Goal: Information Seeking & Learning: Learn about a topic

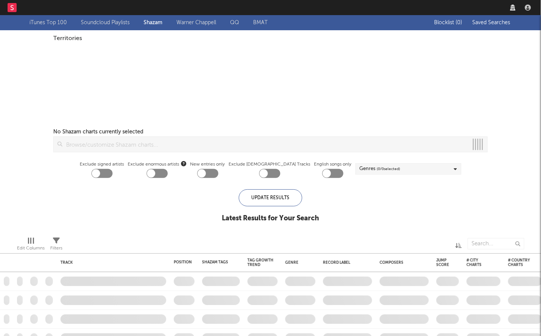
checkbox input "true"
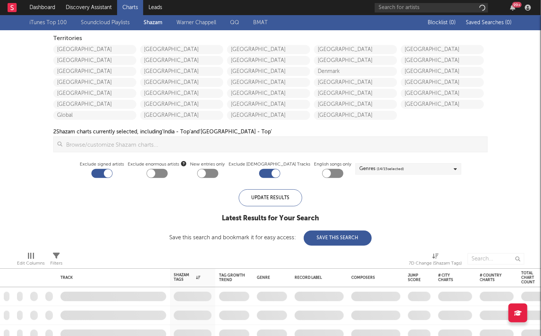
click at [419, 0] on div "99 +" at bounding box center [454, 7] width 159 height 15
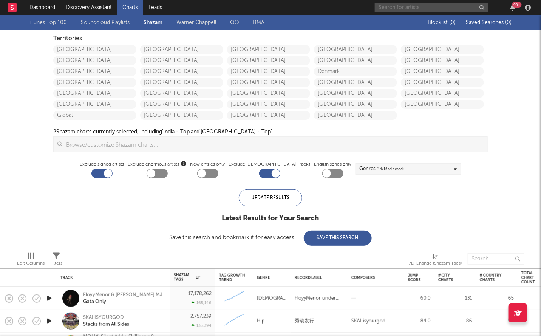
click at [416, 5] on input "text" at bounding box center [431, 7] width 113 height 9
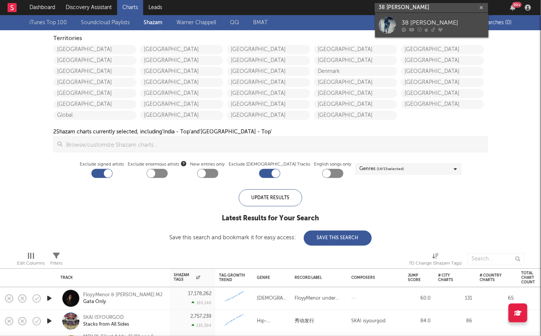
type input "38 [PERSON_NAME]"
click at [423, 19] on div "38 [PERSON_NAME]" at bounding box center [443, 22] width 83 height 9
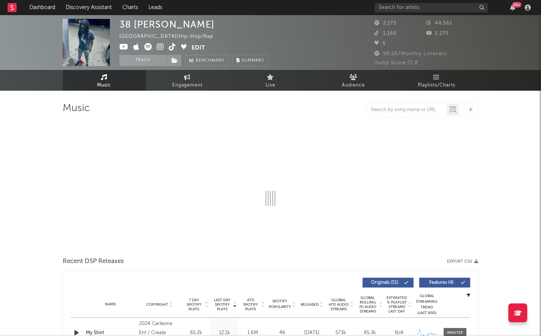
select select "6m"
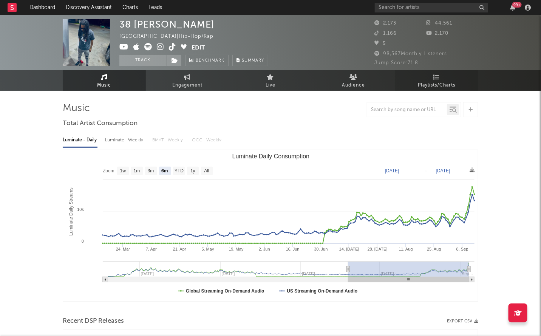
click at [450, 81] on span "Playlists/Charts" at bounding box center [436, 85] width 37 height 9
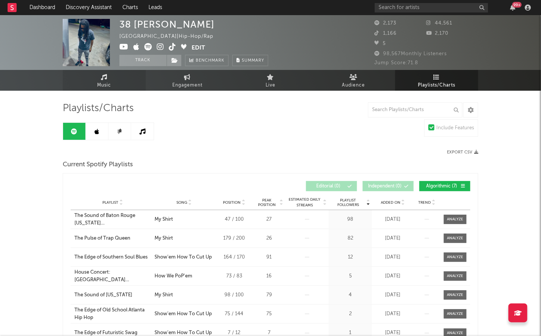
click at [96, 77] on link "Music" at bounding box center [104, 80] width 83 height 21
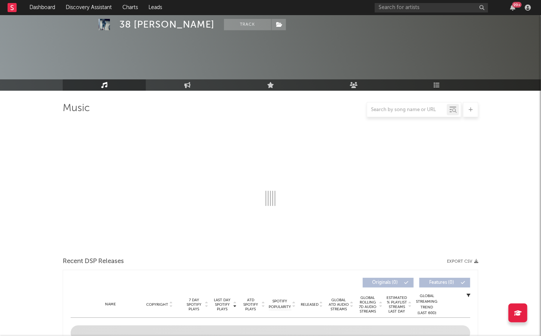
select select "6m"
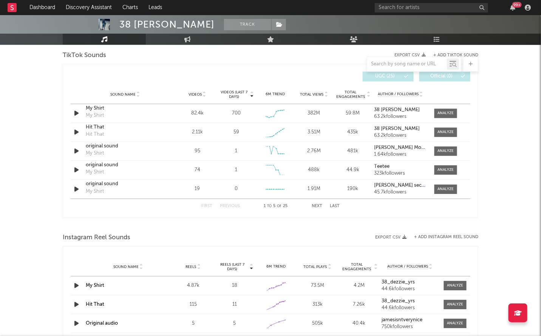
scroll to position [511, 0]
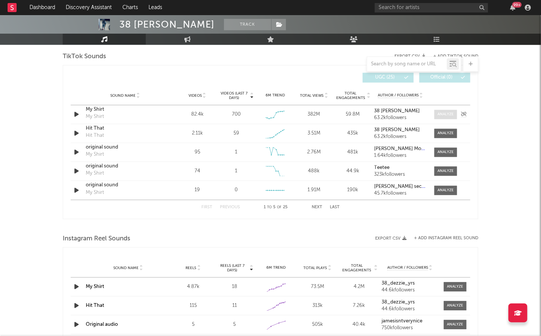
click at [450, 110] on span at bounding box center [446, 114] width 23 height 9
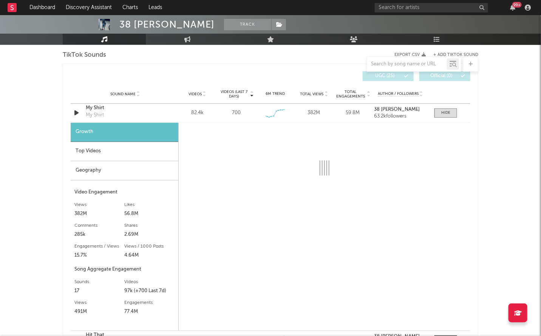
scroll to position [511, 0]
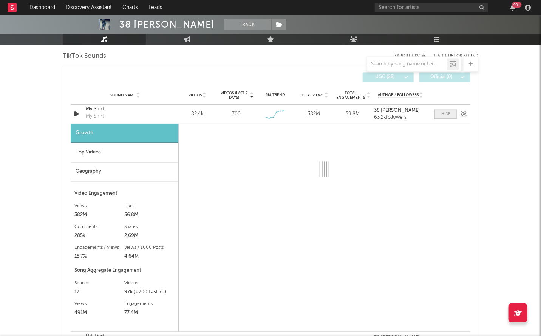
click at [452, 111] on span at bounding box center [446, 114] width 23 height 9
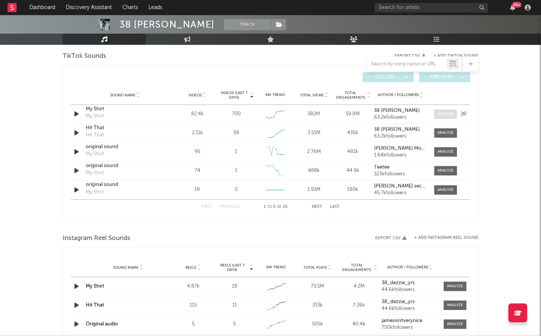
click at [452, 111] on div at bounding box center [446, 114] width 16 height 6
select select "6m"
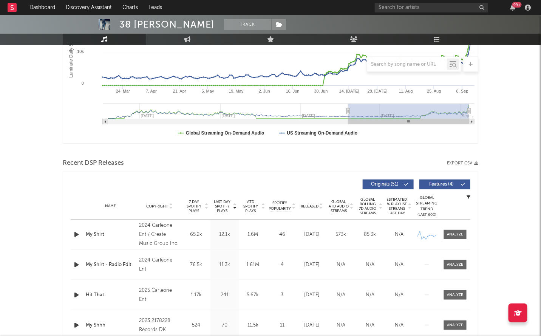
scroll to position [0, 0]
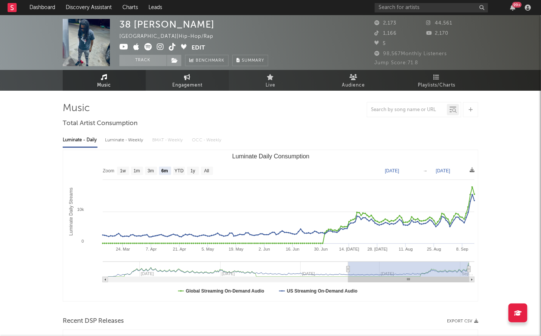
click at [197, 81] on span "Engagement" at bounding box center [187, 85] width 30 height 9
select select "1w"
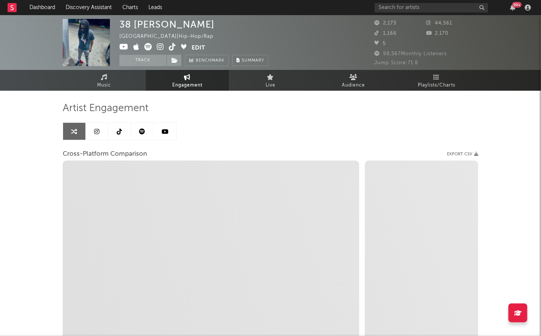
select select "1m"
